Goal: Information Seeking & Learning: Learn about a topic

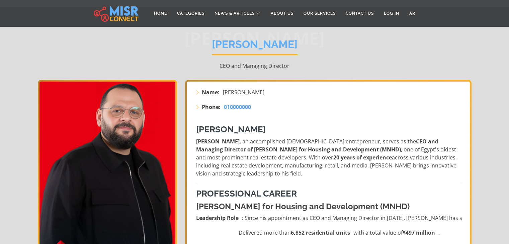
scroll to position [45, 0]
click at [232, 107] on span "010000000" at bounding box center [237, 106] width 27 height 7
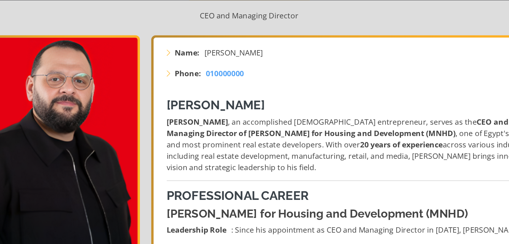
scroll to position [74, 0]
drag, startPoint x: 303, startPoint y: 98, endPoint x: 251, endPoint y: 104, distance: 52.9
click at [251, 104] on h3 "[PERSON_NAME]" at bounding box center [329, 101] width 266 height 10
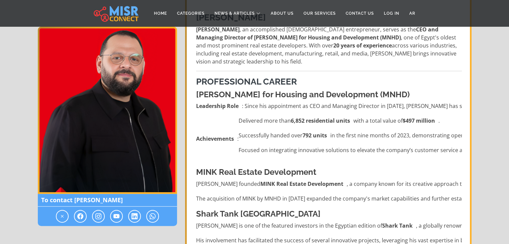
scroll to position [157, 0]
drag, startPoint x: 244, startPoint y: 105, endPoint x: 428, endPoint y: 110, distance: 184.1
click at [428, 110] on li "Leadership Role : Since his appointment as CEO and Managing Director in [DATE],…" at bounding box center [329, 107] width 266 height 8
click at [430, 116] on ul "Leadership Role : Since his appointment as CEO and Managing Director in [DATE],…" at bounding box center [329, 132] width 266 height 59
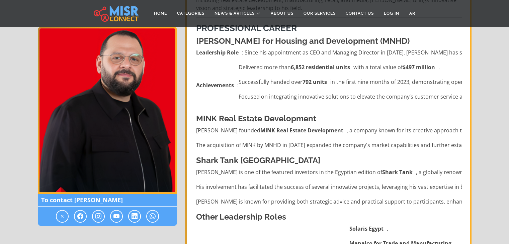
scroll to position [211, 0]
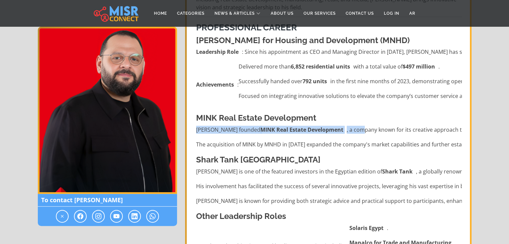
drag, startPoint x: 196, startPoint y: 128, endPoint x: 363, endPoint y: 129, distance: 166.6
click at [363, 129] on li "[PERSON_NAME] founded MINK Real Estate Development , a company known for its cr…" at bounding box center [329, 130] width 266 height 8
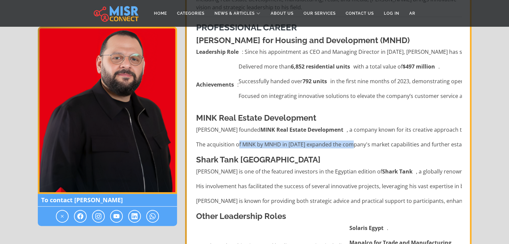
drag, startPoint x: 238, startPoint y: 145, endPoint x: 355, endPoint y: 135, distance: 117.5
click at [355, 135] on ul "[PERSON_NAME] founded MINK Real Estate Development , a company known for its cr…" at bounding box center [329, 137] width 266 height 23
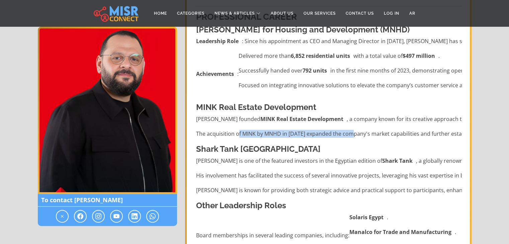
scroll to position [223, 0]
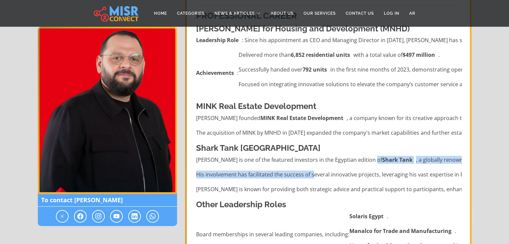
drag, startPoint x: 371, startPoint y: 159, endPoint x: 313, endPoint y: 174, distance: 60.0
click at [313, 174] on ul "[PERSON_NAME] is one of the featured investors in the Egyptian edition of Shark…" at bounding box center [329, 174] width 266 height 37
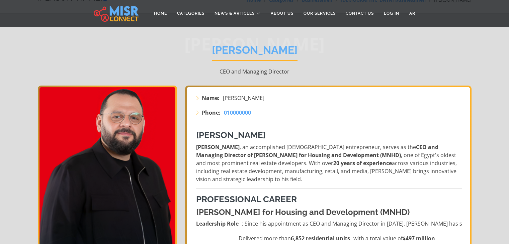
scroll to position [41, 0]
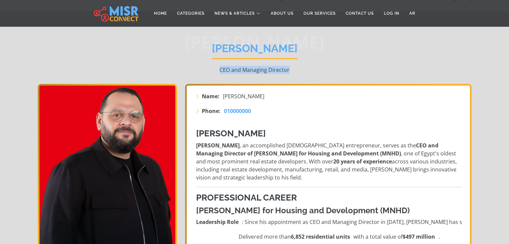
drag, startPoint x: 218, startPoint y: 69, endPoint x: 310, endPoint y: 69, distance: 92.7
click at [310, 69] on p "CEO and Managing Director" at bounding box center [255, 70] width 434 height 8
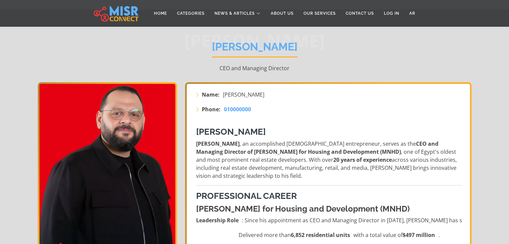
scroll to position [44, 0]
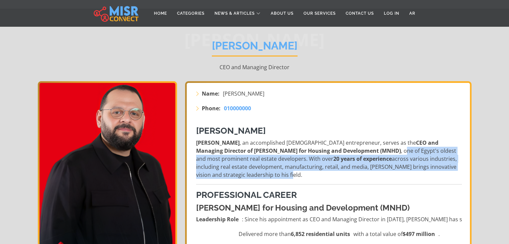
drag, startPoint x: 341, startPoint y: 151, endPoint x: 358, endPoint y: 174, distance: 29.2
click at [358, 174] on p "[PERSON_NAME] , an accomplished [DEMOGRAPHIC_DATA] entrepreneur, serves as the …" at bounding box center [329, 159] width 266 height 40
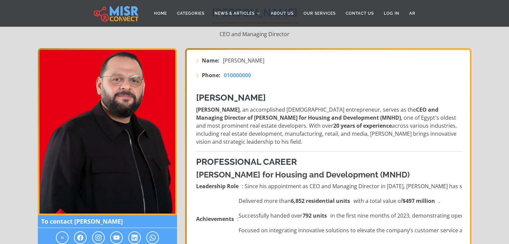
scroll to position [79, 0]
